Goal: Task Accomplishment & Management: Complete application form

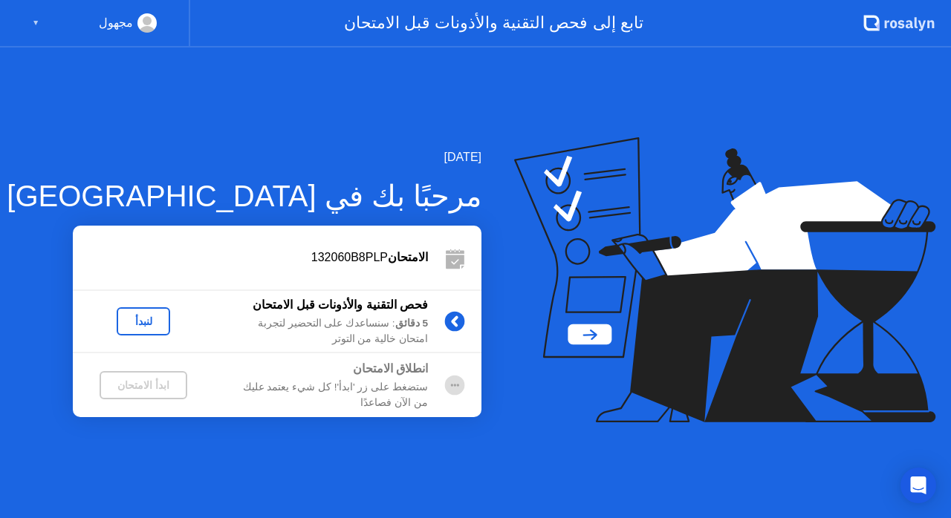
click at [144, 324] on div "لنبدأ" at bounding box center [144, 322] width 42 height 12
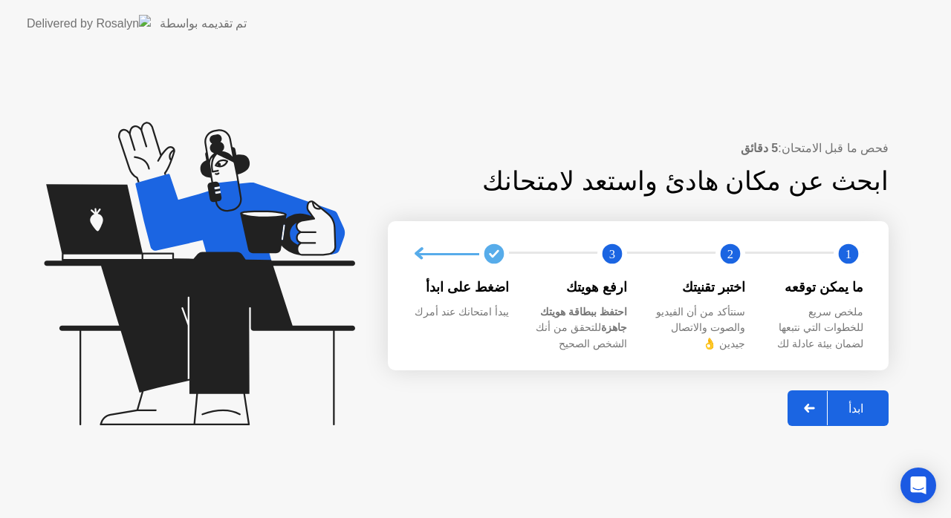
click at [813, 403] on div at bounding box center [810, 408] width 36 height 34
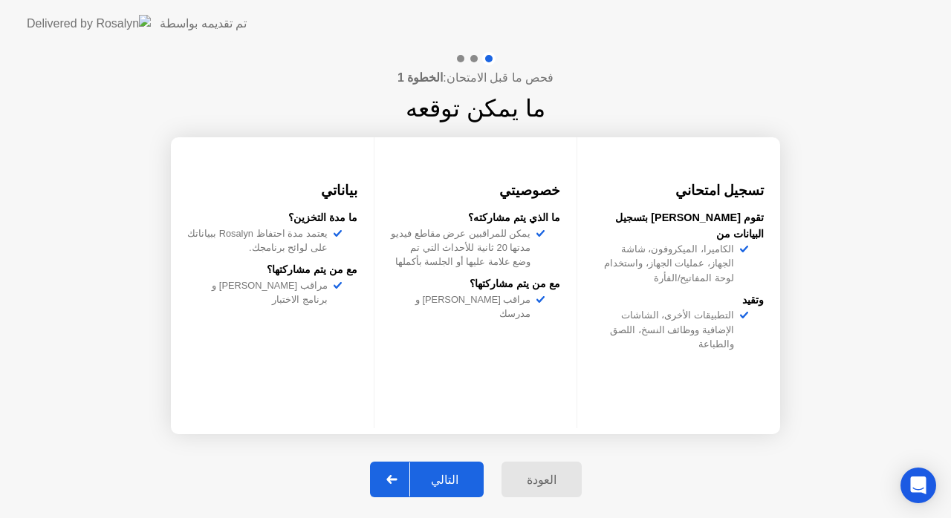
click at [394, 472] on div at bounding box center [392, 480] width 36 height 34
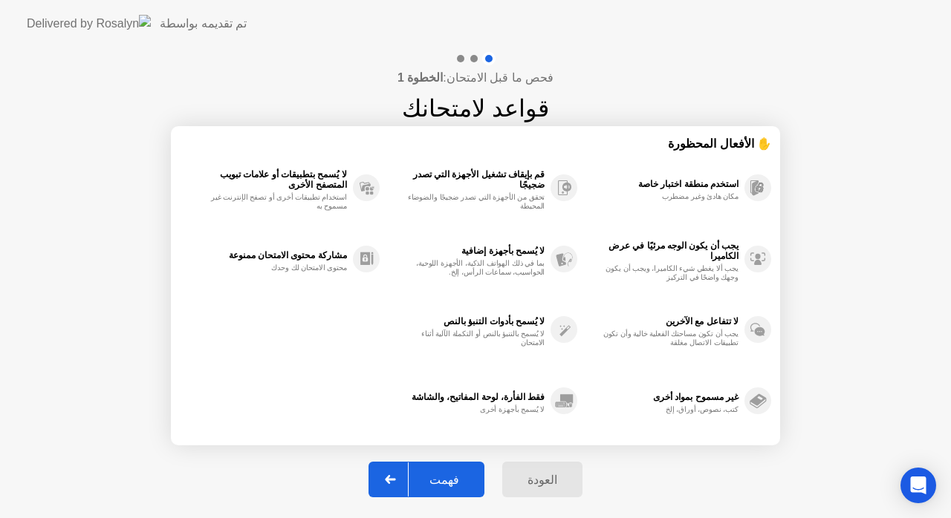
click at [395, 476] on icon at bounding box center [390, 479] width 11 height 9
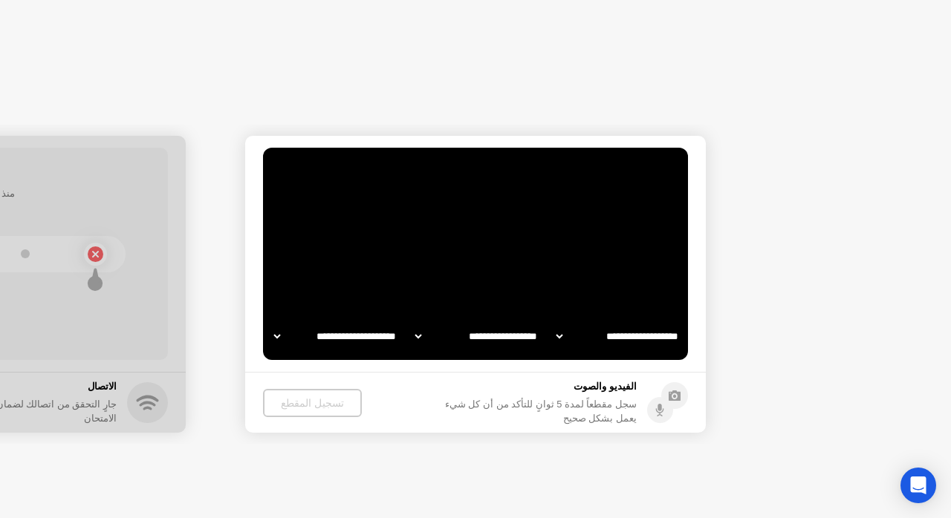
select select "**********"
select select "*******"
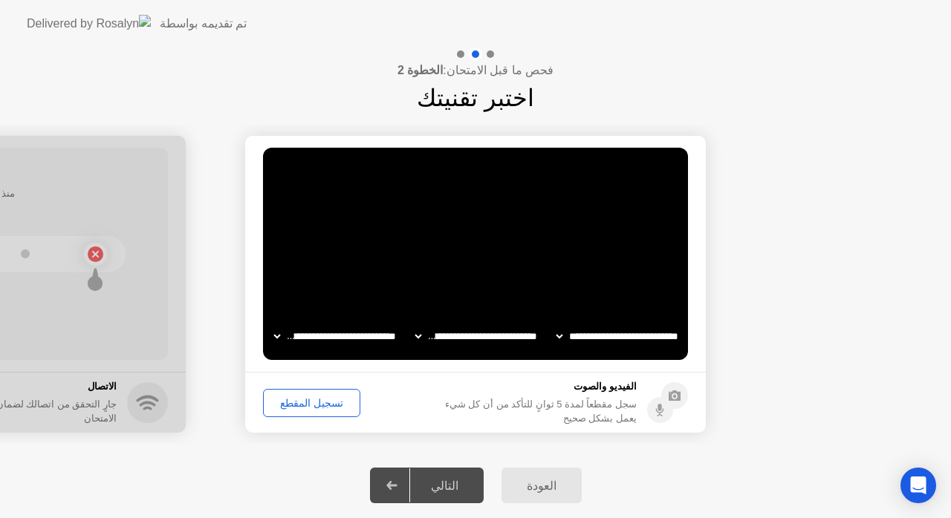
click at [303, 399] on div "تسجيل المقطع" at bounding box center [311, 403] width 87 height 12
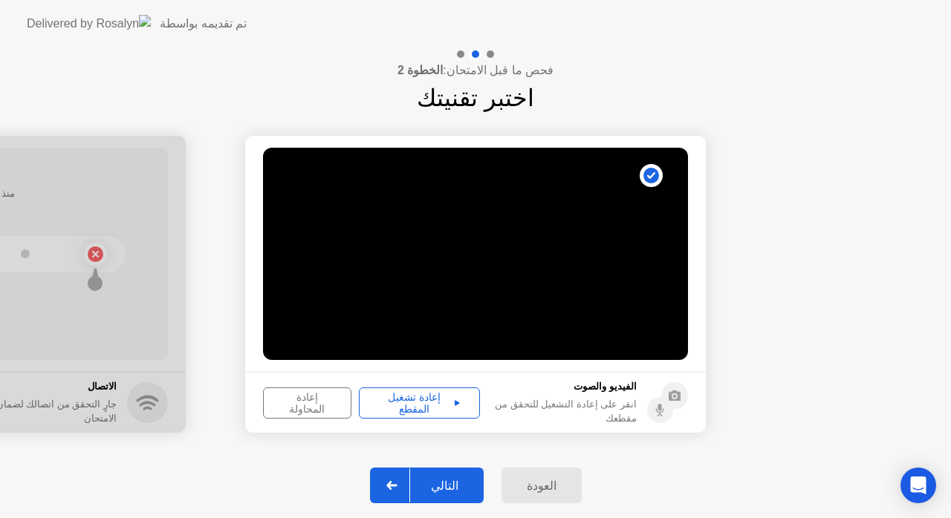
click at [298, 394] on div "إعادة المحاولة" at bounding box center [307, 403] width 78 height 24
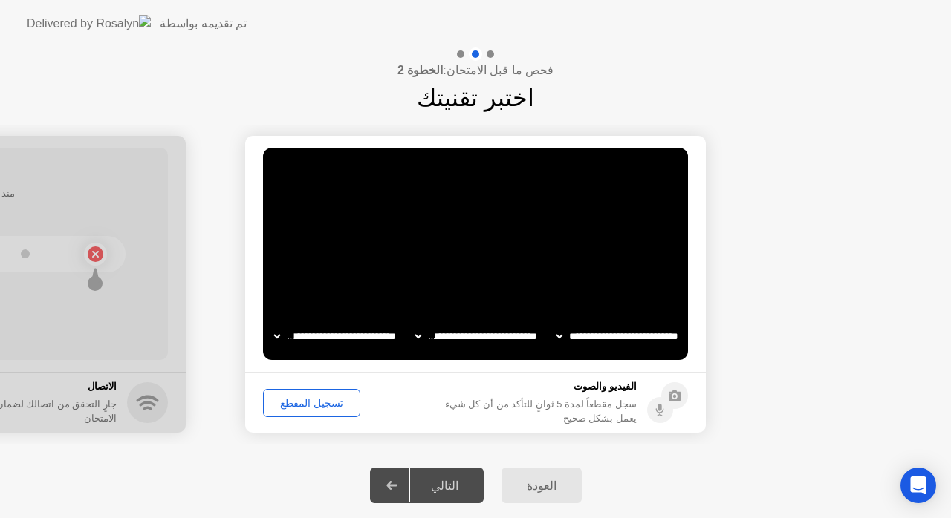
click at [310, 403] on div "تسجيل المقطع" at bounding box center [311, 403] width 87 height 12
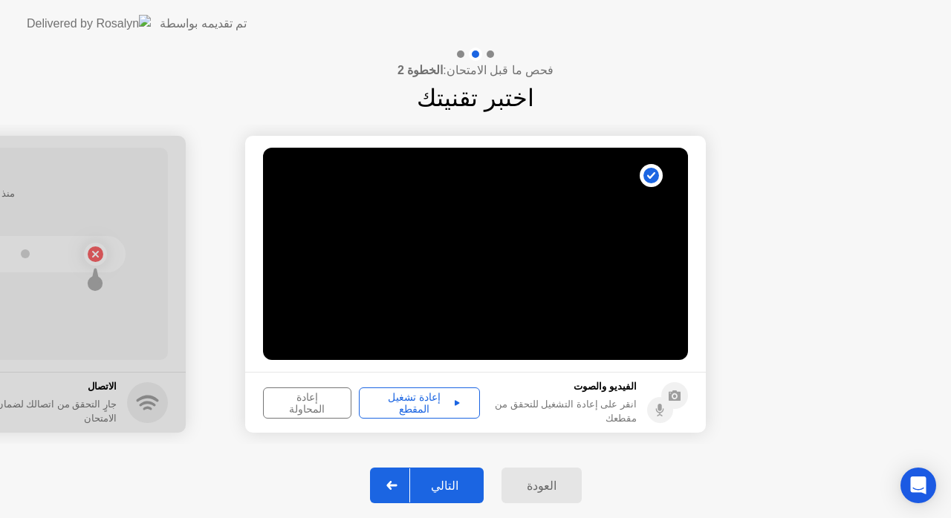
click at [398, 397] on div "إعادة تشغيل المقطع" at bounding box center [419, 403] width 111 height 24
click at [296, 395] on div "إعادة المحاولة" at bounding box center [307, 403] width 78 height 24
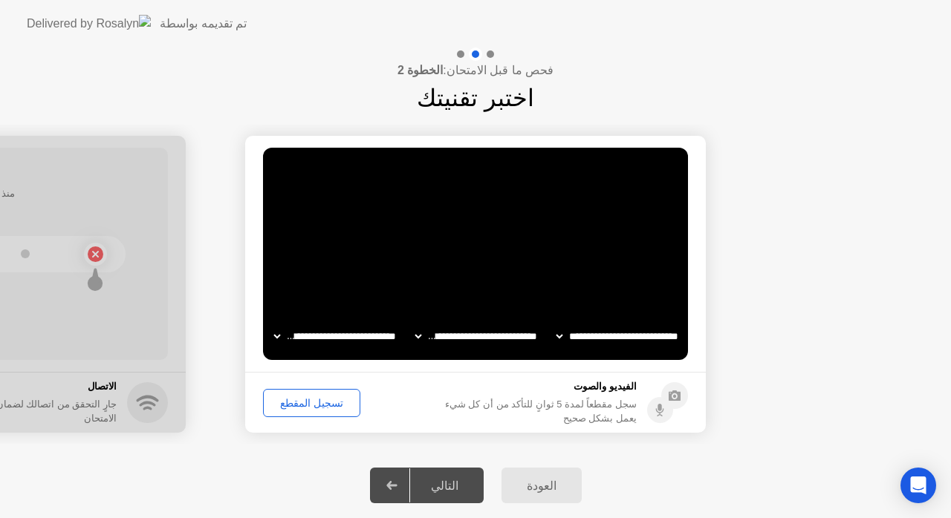
click at [296, 397] on div "تسجيل المقطع" at bounding box center [311, 403] width 87 height 12
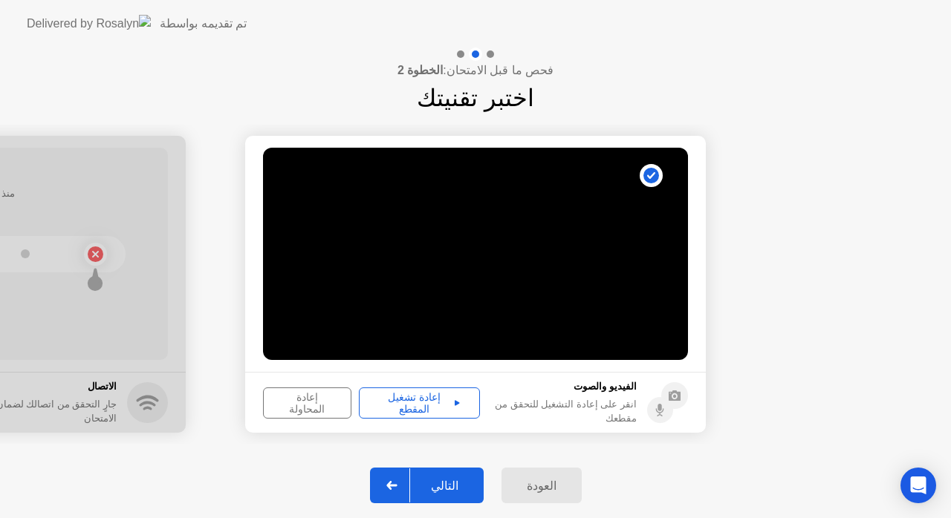
click at [397, 394] on button "إعادة تشغيل المقطع" at bounding box center [419, 403] width 121 height 31
click at [404, 474] on div at bounding box center [392, 486] width 36 height 34
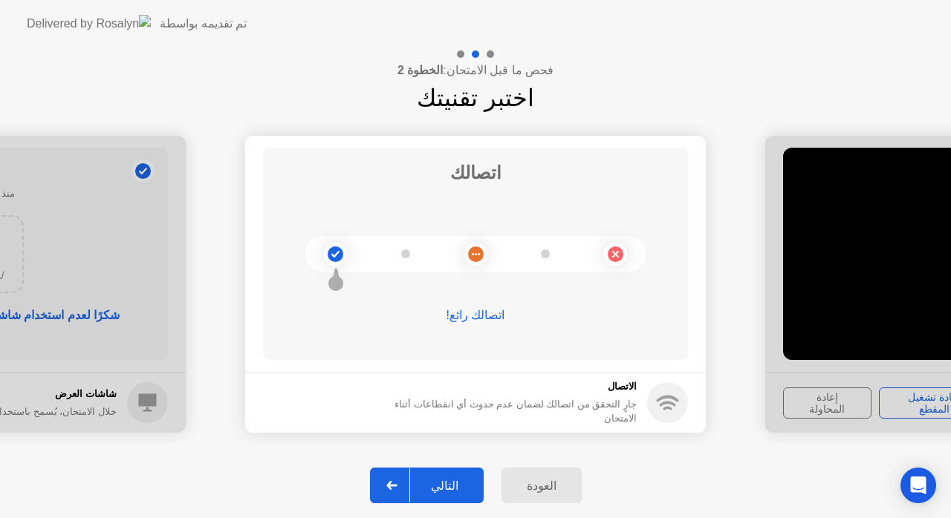
click at [397, 482] on icon at bounding box center [391, 485] width 11 height 9
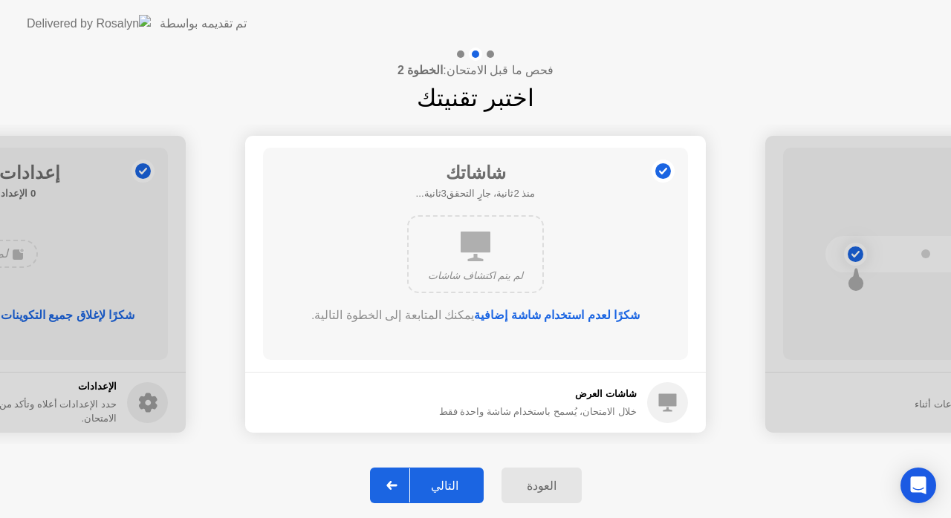
click at [397, 481] on icon at bounding box center [391, 485] width 11 height 9
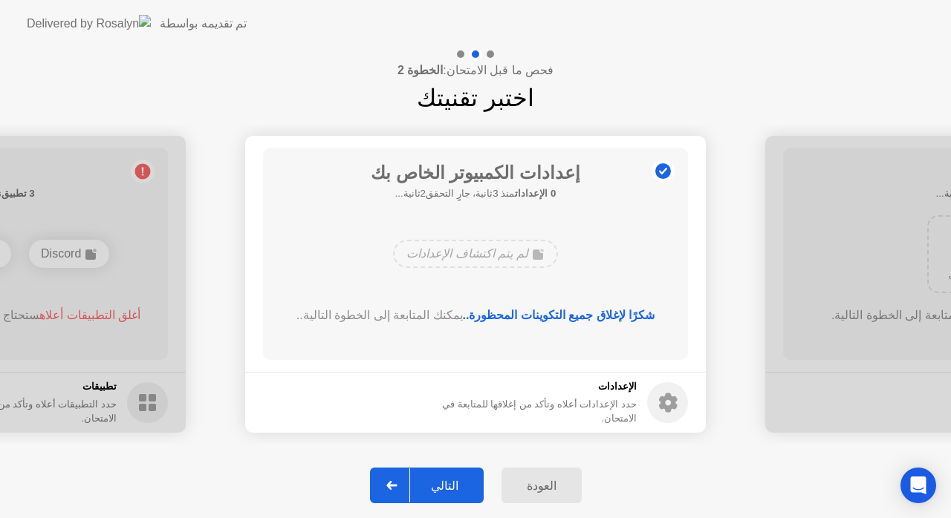
click at [397, 482] on icon at bounding box center [391, 485] width 11 height 9
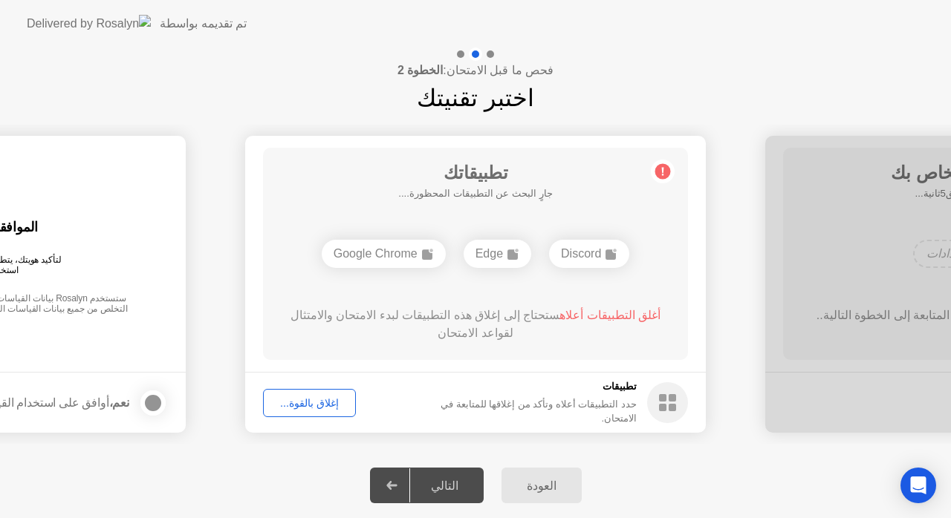
click at [313, 397] on div "إغلاق بالقوة..." at bounding box center [309, 403] width 82 height 12
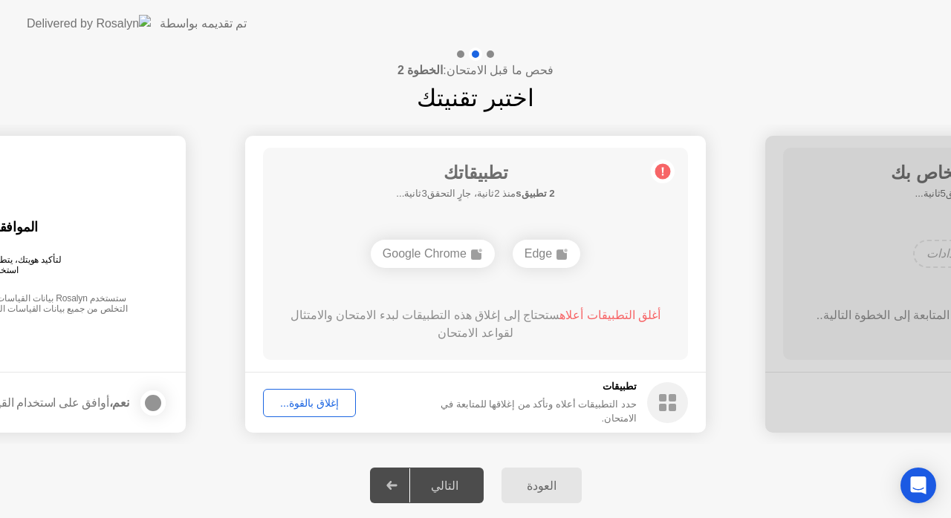
click at [316, 397] on div "إغلاق بالقوة..." at bounding box center [309, 403] width 82 height 12
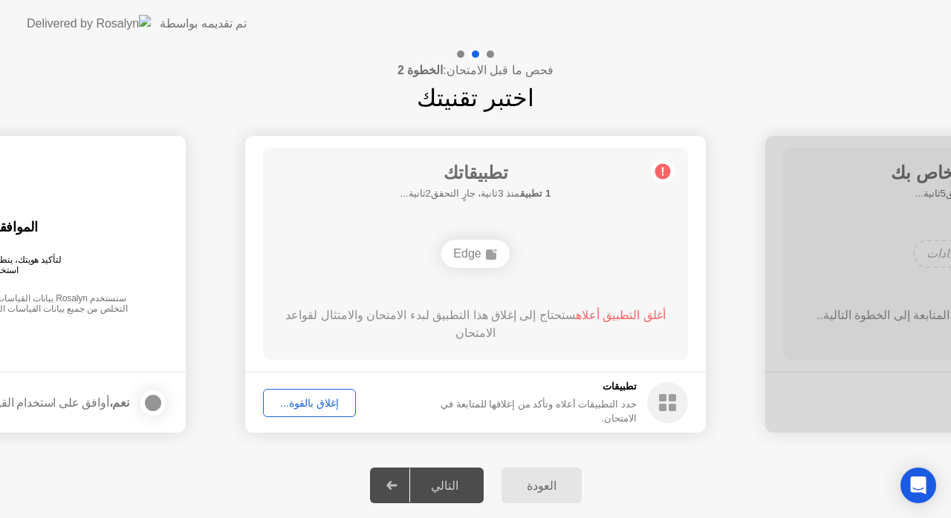
click at [322, 392] on button "إغلاق بالقوة..." at bounding box center [309, 403] width 93 height 28
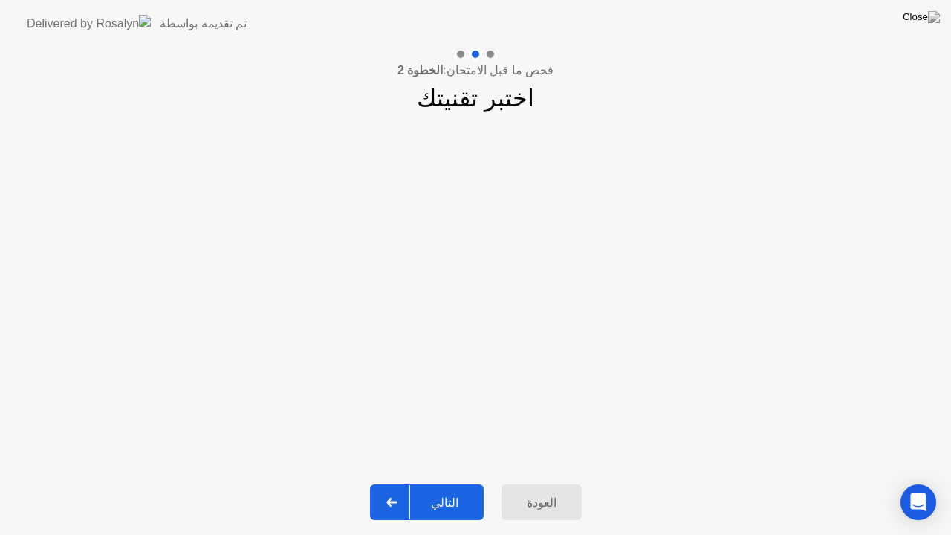
click at [397, 498] on icon at bounding box center [391, 502] width 11 height 9
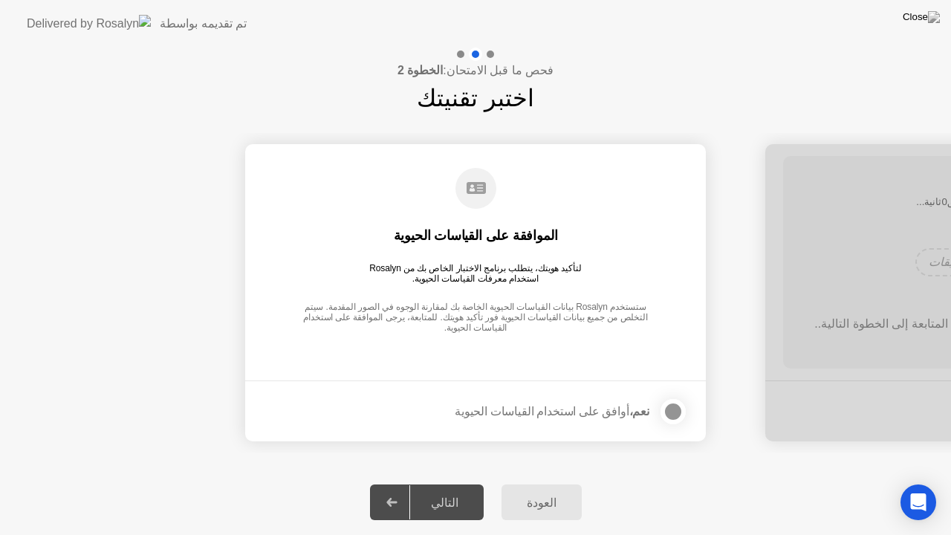
click at [668, 408] on div at bounding box center [673, 412] width 18 height 18
click at [403, 495] on div at bounding box center [392, 502] width 36 height 34
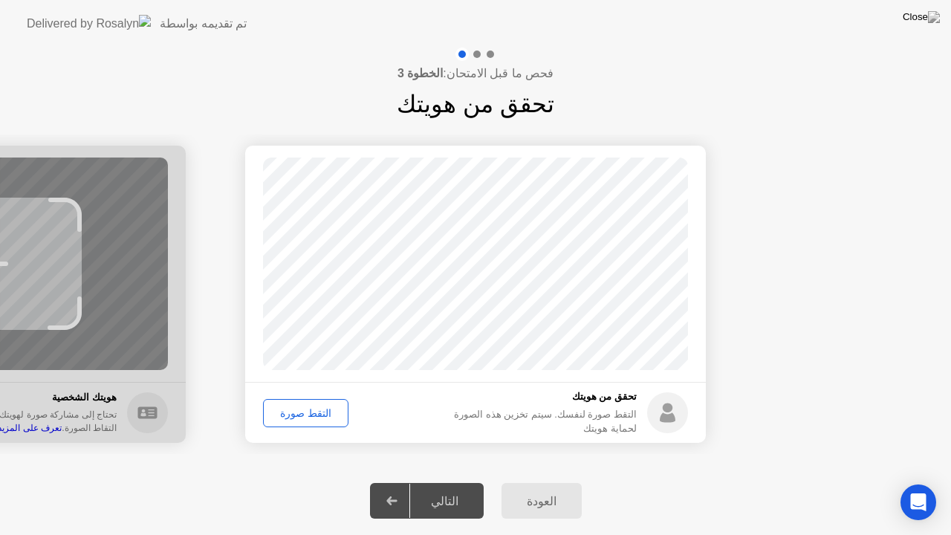
click at [303, 407] on div "التقط صورة" at bounding box center [305, 413] width 75 height 12
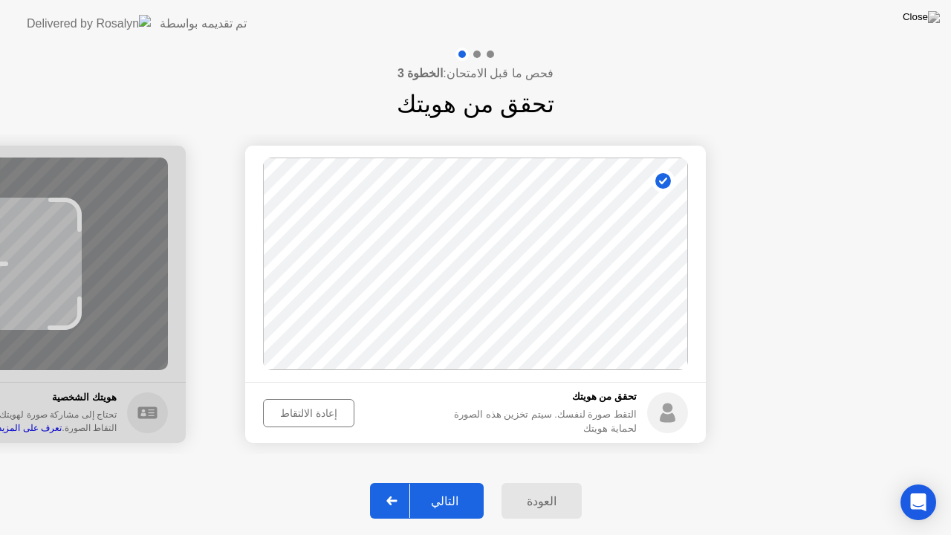
click at [293, 397] on footer "تحقق من هويتك التقط صورة لنفسك. سيتم تخزين هذه الصورة لحماية هويتك إعادة الالتق…" at bounding box center [475, 412] width 460 height 61
click at [301, 411] on div "إعادة الالتقاط" at bounding box center [308, 413] width 81 height 12
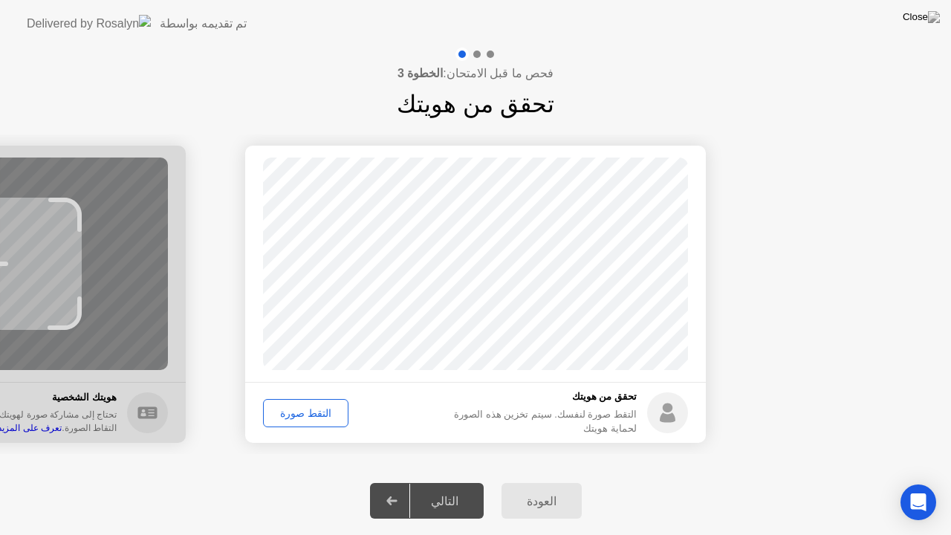
click at [299, 412] on div "التقط صورة" at bounding box center [305, 413] width 75 height 12
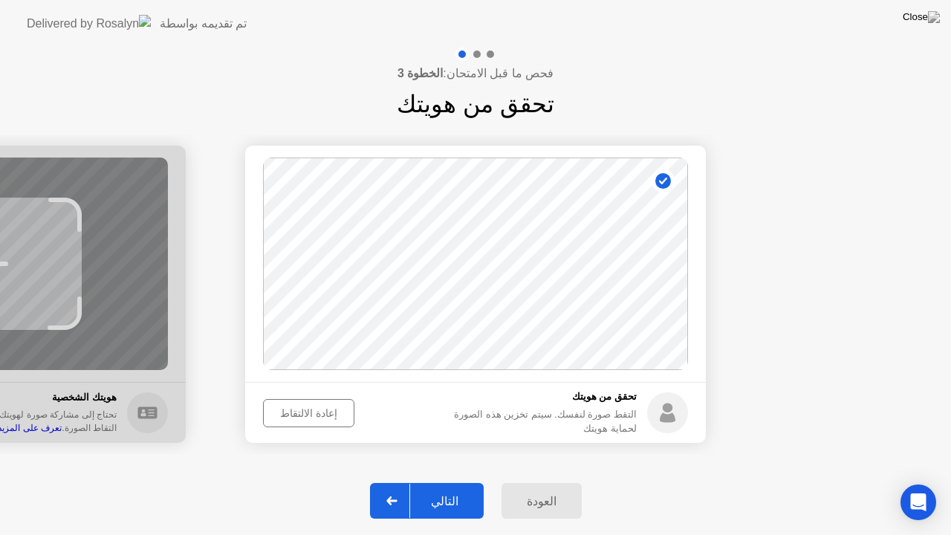
click at [406, 497] on div at bounding box center [392, 500] width 36 height 34
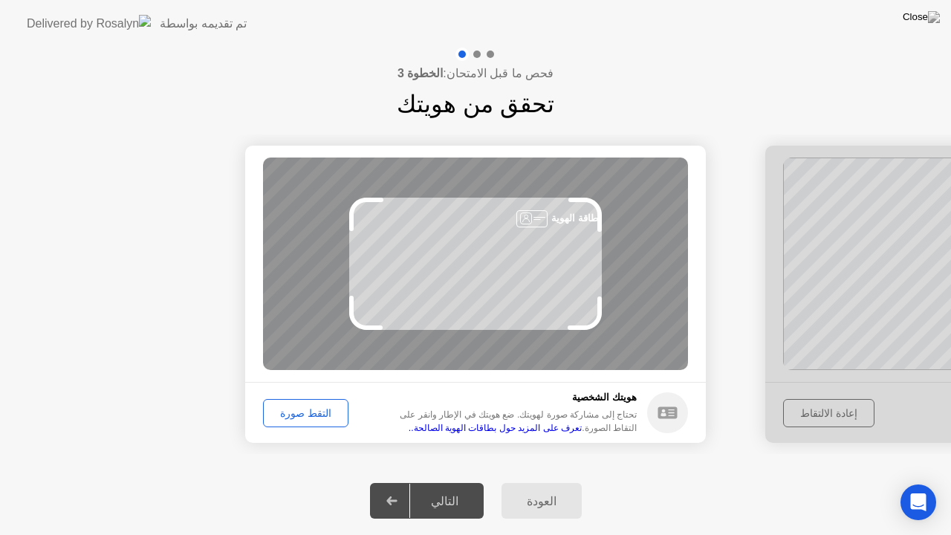
click at [302, 407] on div "التقط صورة" at bounding box center [305, 413] width 75 height 12
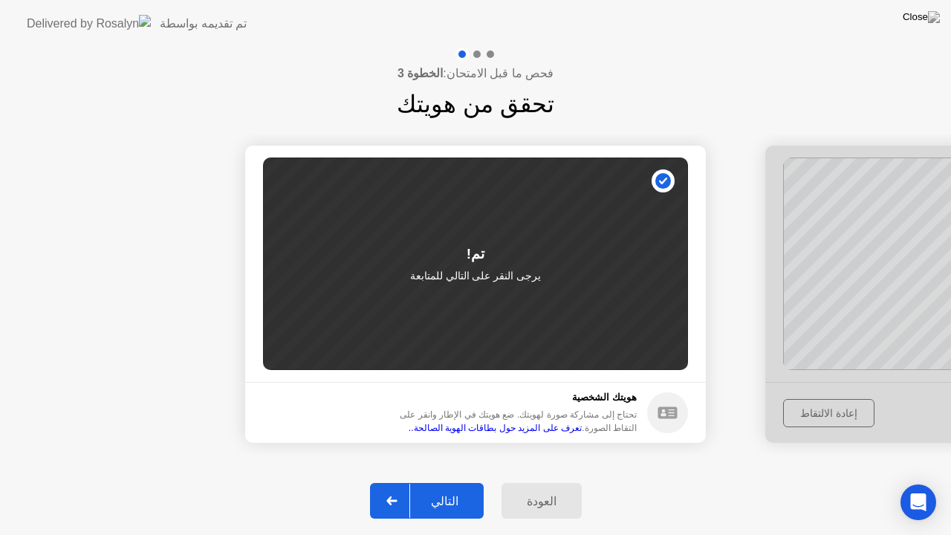
click at [396, 495] on div at bounding box center [392, 500] width 36 height 34
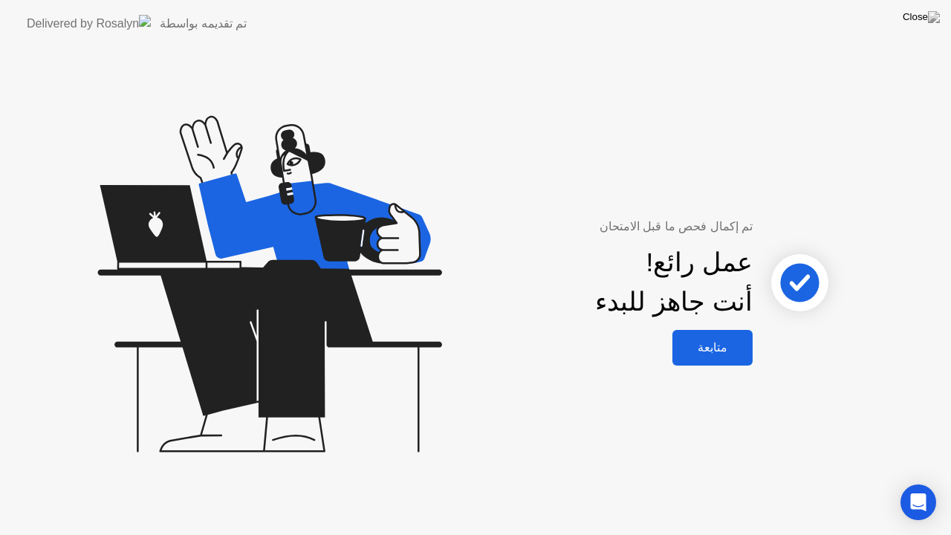
click at [726, 343] on div "متابعة" at bounding box center [712, 347] width 71 height 14
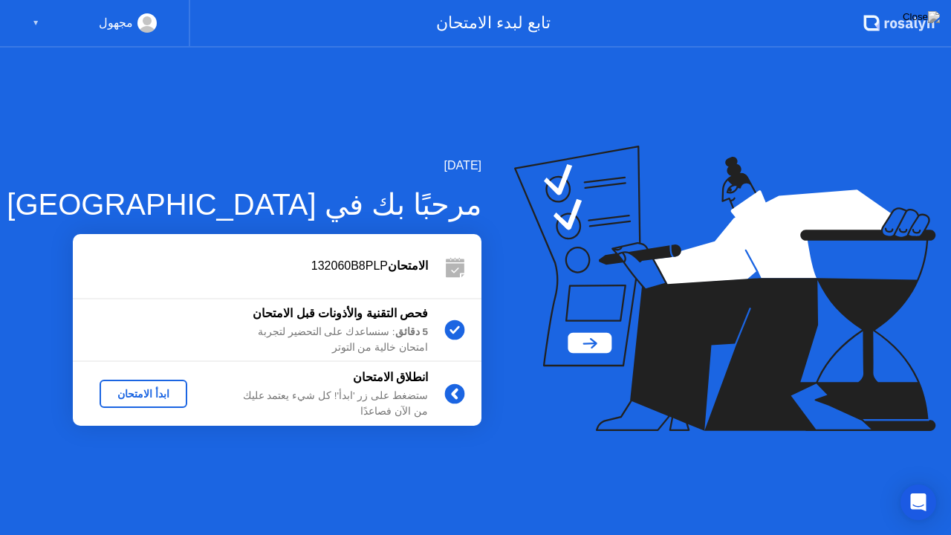
click at [129, 394] on div "ابدأ الامتحان" at bounding box center [143, 394] width 76 height 12
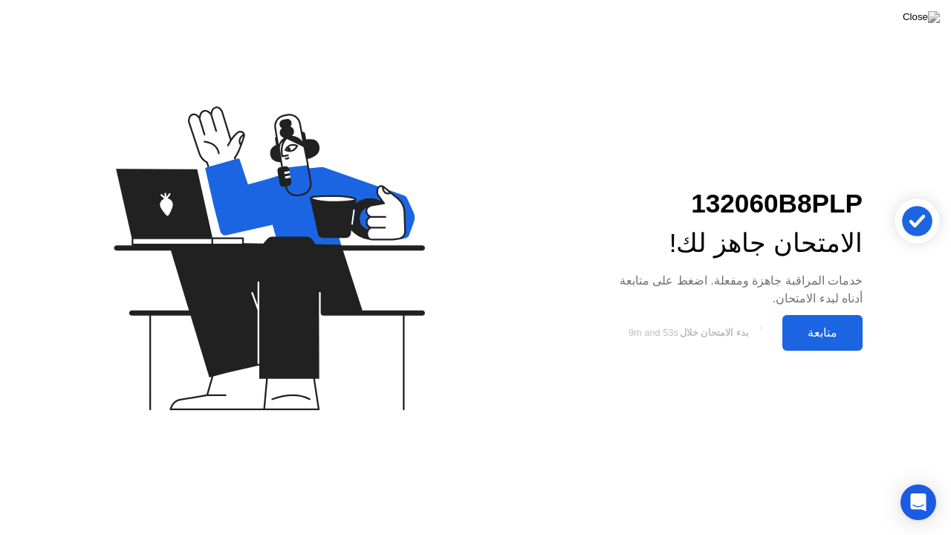
click at [821, 327] on div "متابعة" at bounding box center [822, 332] width 71 height 14
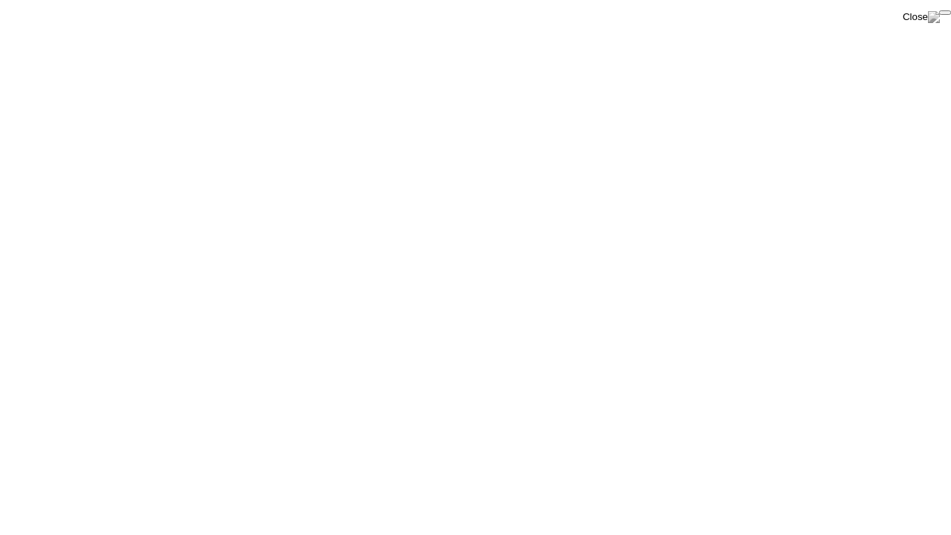
click div "End Proctoring Session"
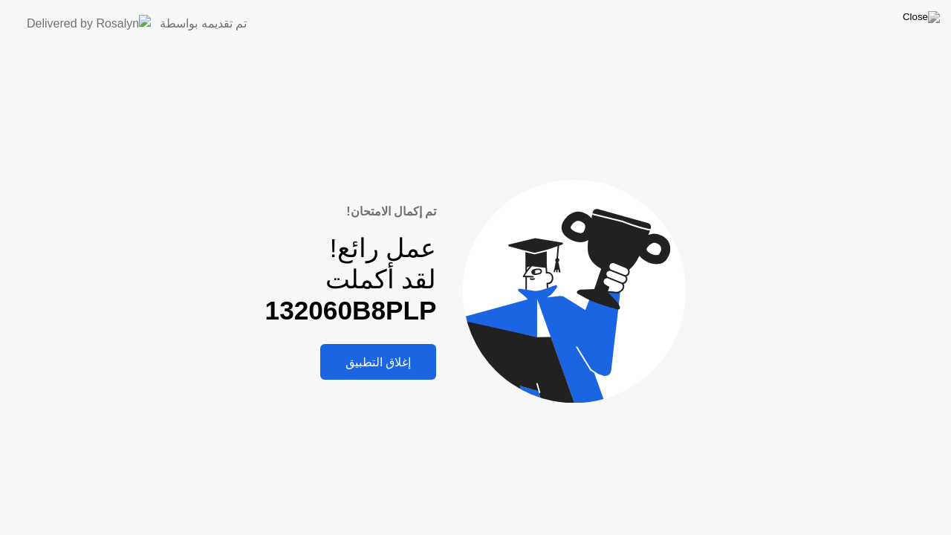
click at [411, 350] on button "إغلاق التطبيق" at bounding box center [378, 362] width 116 height 36
